Goal: Transaction & Acquisition: Purchase product/service

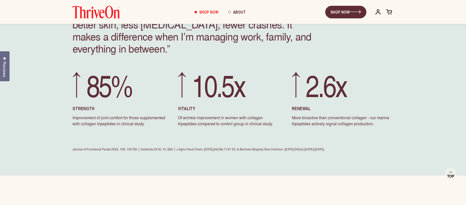
scroll to position [1312, 0]
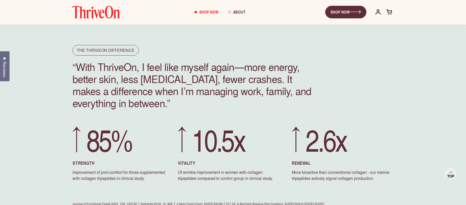
click at [209, 11] on span "Shop Now" at bounding box center [208, 12] width 19 height 6
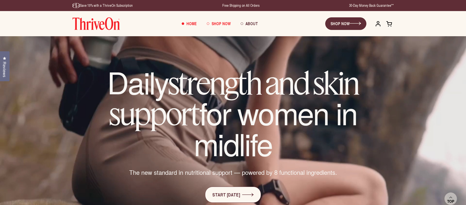
click at [220, 23] on span "Shop Now" at bounding box center [221, 24] width 19 height 6
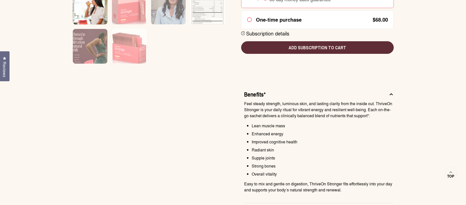
scroll to position [240, 0]
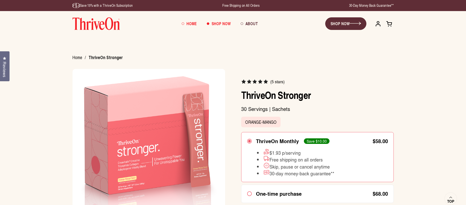
click at [192, 23] on span "Home" at bounding box center [192, 24] width 10 height 6
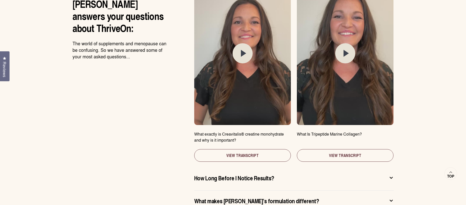
scroll to position [2691, 0]
